Goal: Task Accomplishment & Management: Manage account settings

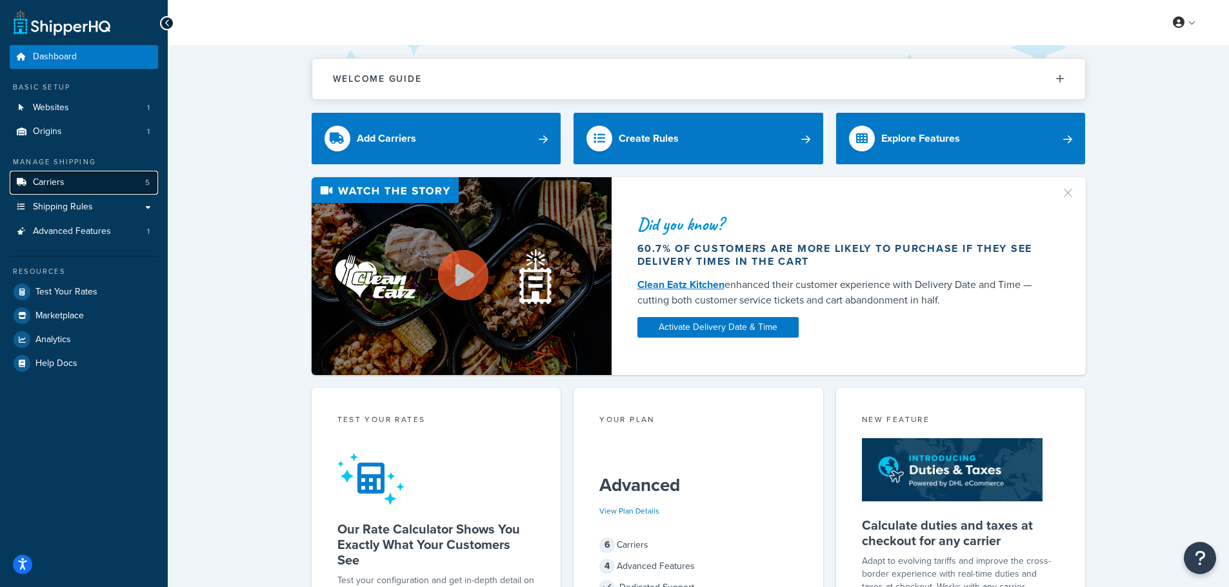
click at [63, 177] on span "Carriers" at bounding box center [49, 182] width 32 height 11
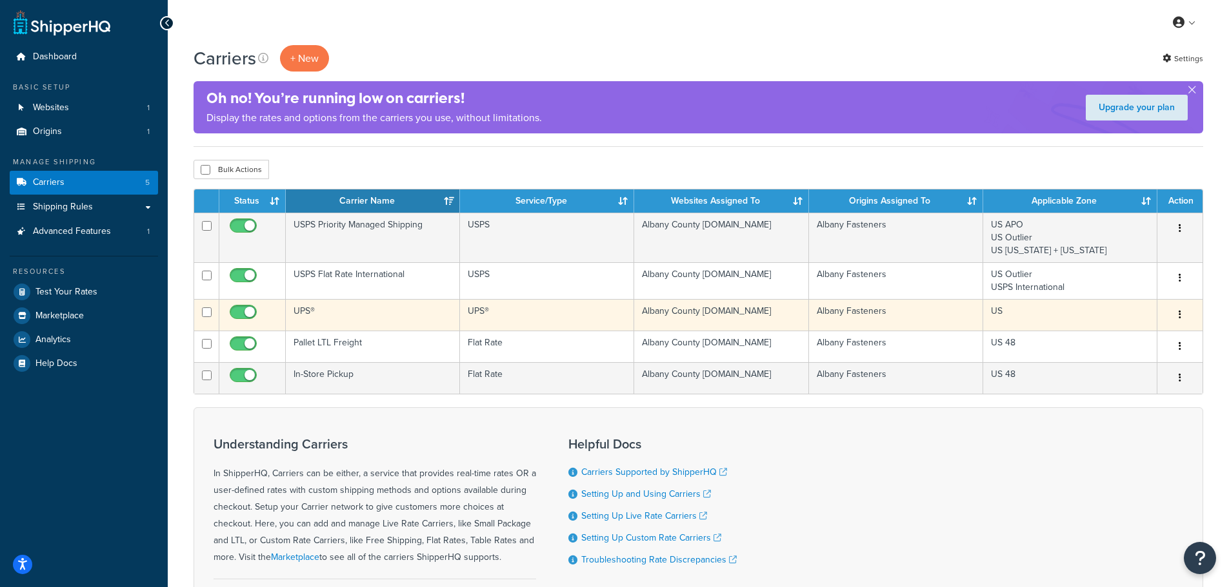
click at [1180, 315] on icon "button" at bounding box center [1179, 314] width 3 height 9
click at [1149, 340] on link "Edit" at bounding box center [1127, 341] width 102 height 26
click at [373, 320] on td "UPS®" at bounding box center [373, 315] width 174 height 32
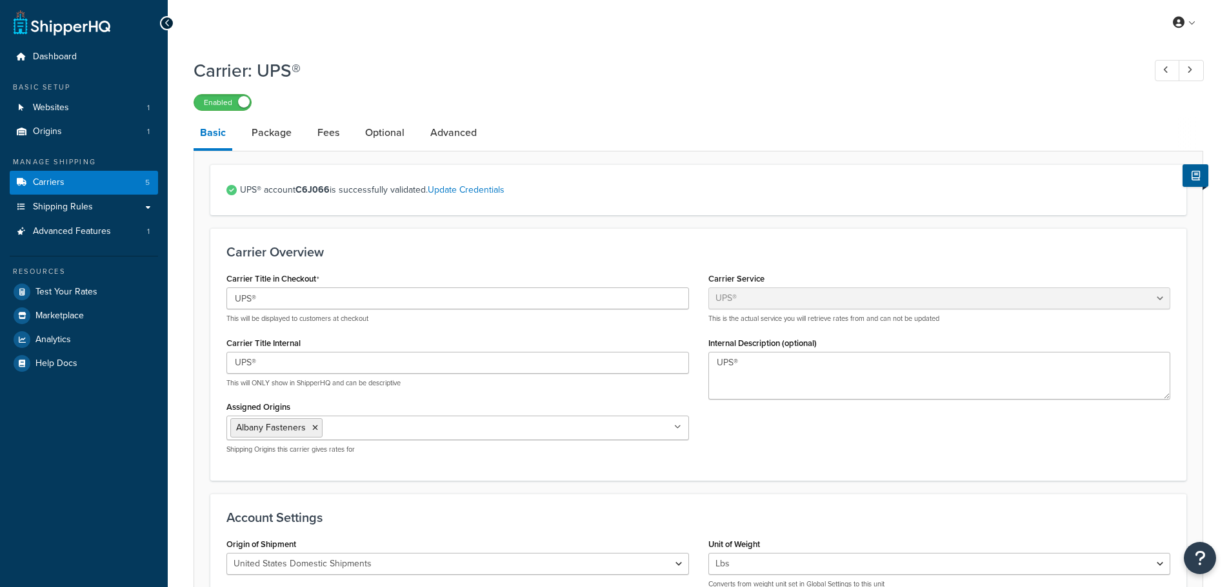
select select "ups"
click at [69, 208] on span "Shipping Rules" at bounding box center [63, 207] width 60 height 11
